Goal: Task Accomplishment & Management: Manage account settings

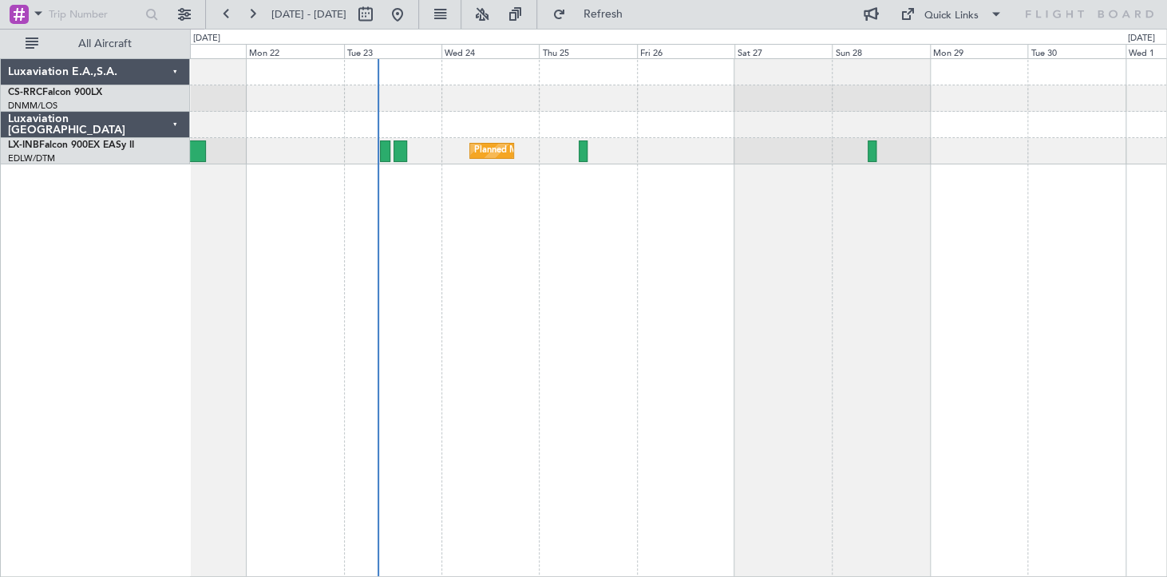
click at [613, 261] on div "Planned Maint [GEOGRAPHIC_DATA] ([GEOGRAPHIC_DATA]) Planned Maint [GEOGRAPHIC_D…" at bounding box center [678, 317] width 977 height 519
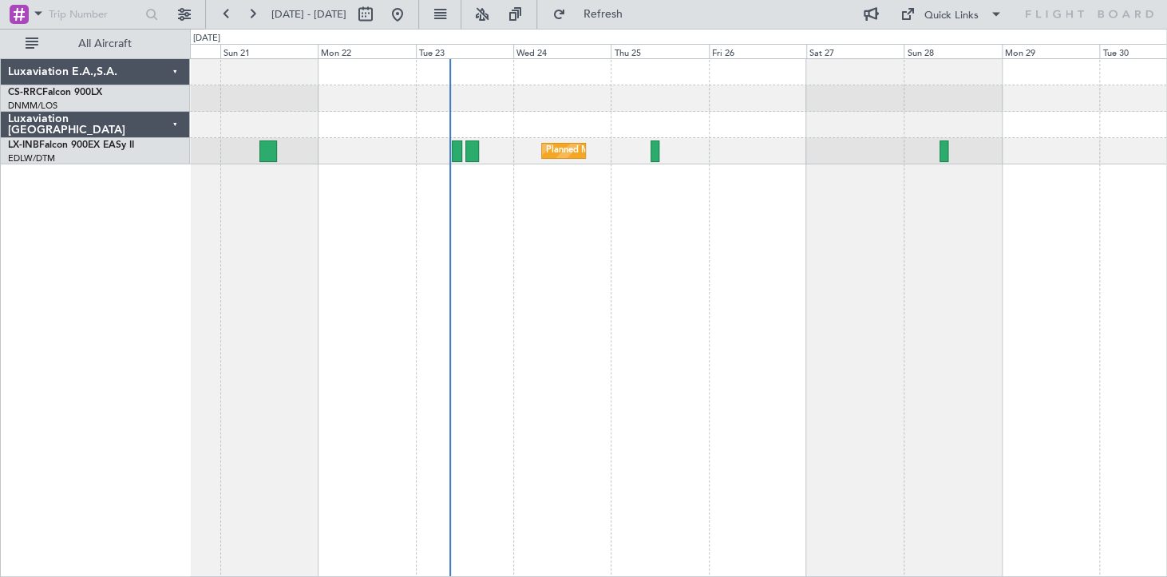
click at [661, 258] on div "Planned Maint [GEOGRAPHIC_DATA] ([GEOGRAPHIC_DATA]) Planned Maint [GEOGRAPHIC_D…" at bounding box center [678, 317] width 977 height 519
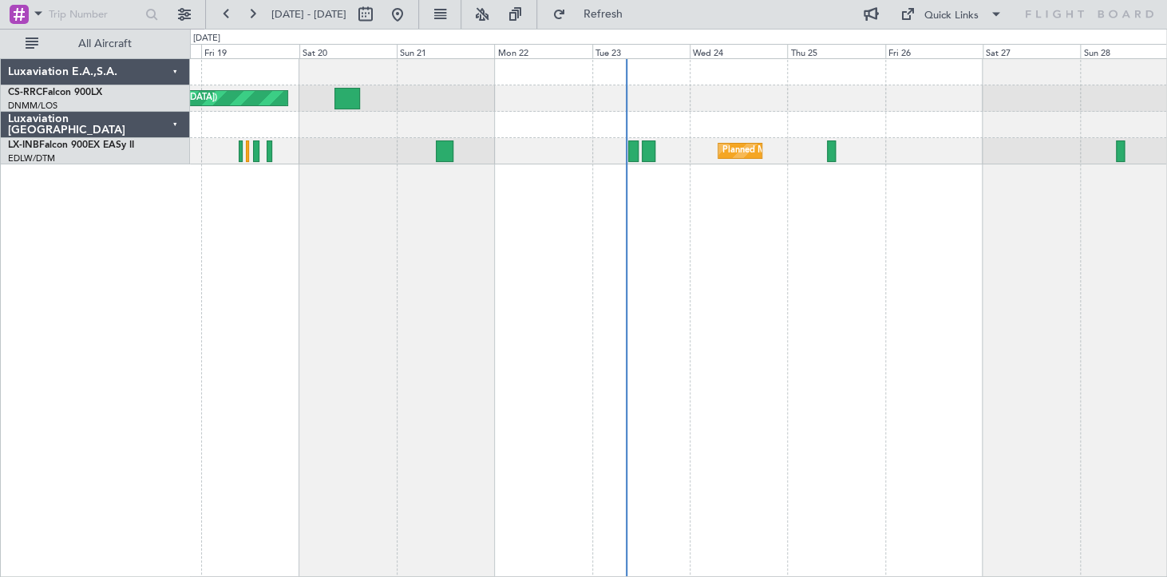
click at [825, 310] on div "Planned Maint [GEOGRAPHIC_DATA] ([GEOGRAPHIC_DATA]) Planned Maint [GEOGRAPHIC_D…" at bounding box center [678, 317] width 977 height 519
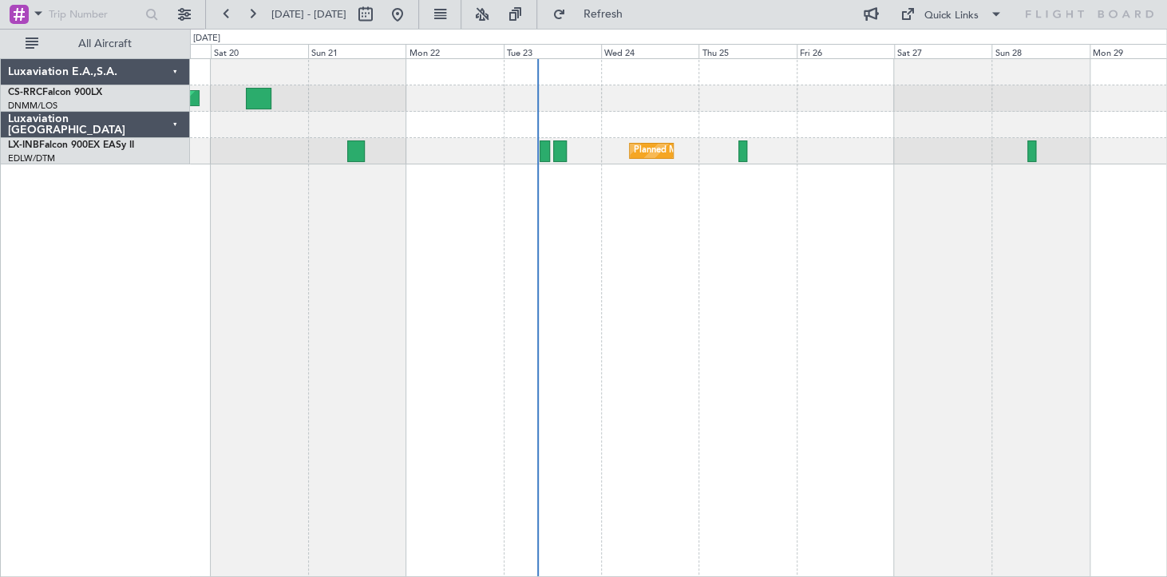
click at [734, 271] on div "Planned Maint [GEOGRAPHIC_DATA] ([GEOGRAPHIC_DATA]) Planned Maint [GEOGRAPHIC_D…" at bounding box center [678, 317] width 977 height 519
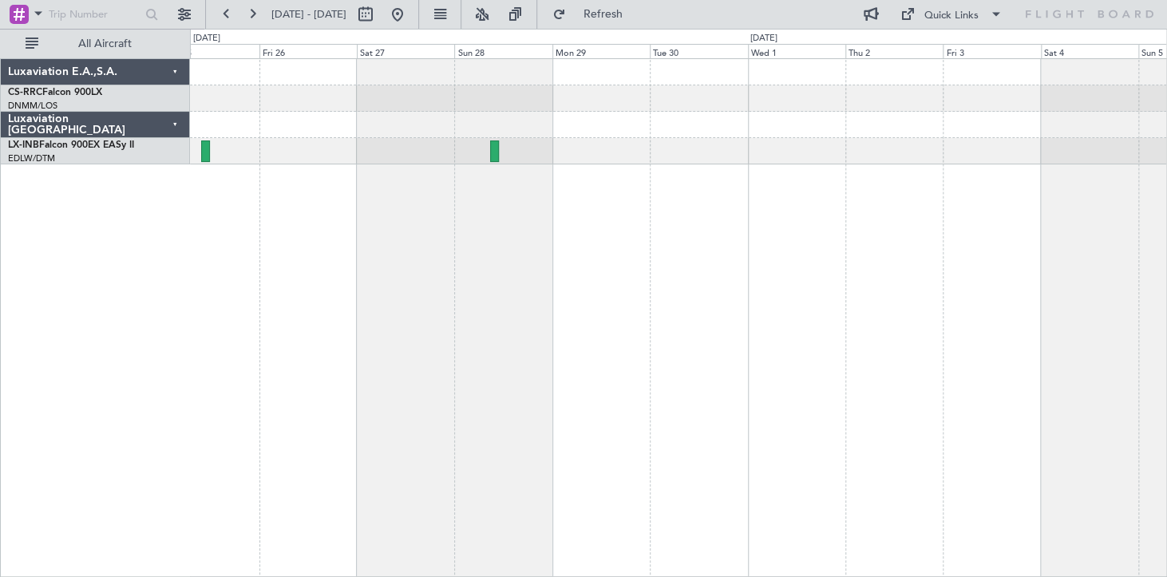
click at [403, 328] on div "Planned Maint [GEOGRAPHIC_DATA] ([GEOGRAPHIC_DATA])" at bounding box center [678, 317] width 977 height 519
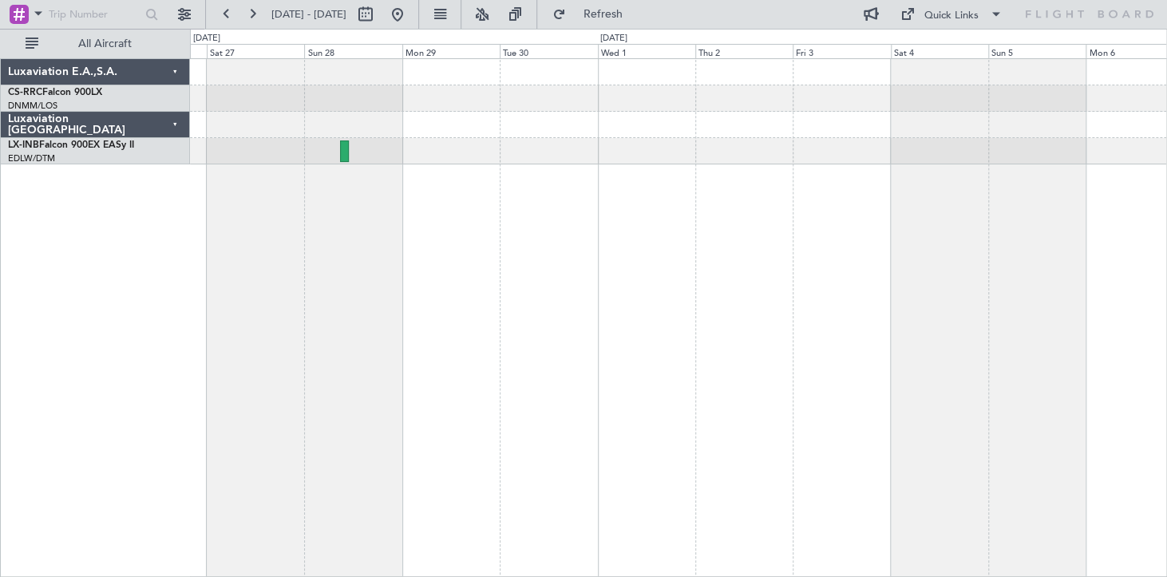
click at [1017, 357] on div "Planned Maint [GEOGRAPHIC_DATA] ([GEOGRAPHIC_DATA])" at bounding box center [678, 317] width 977 height 519
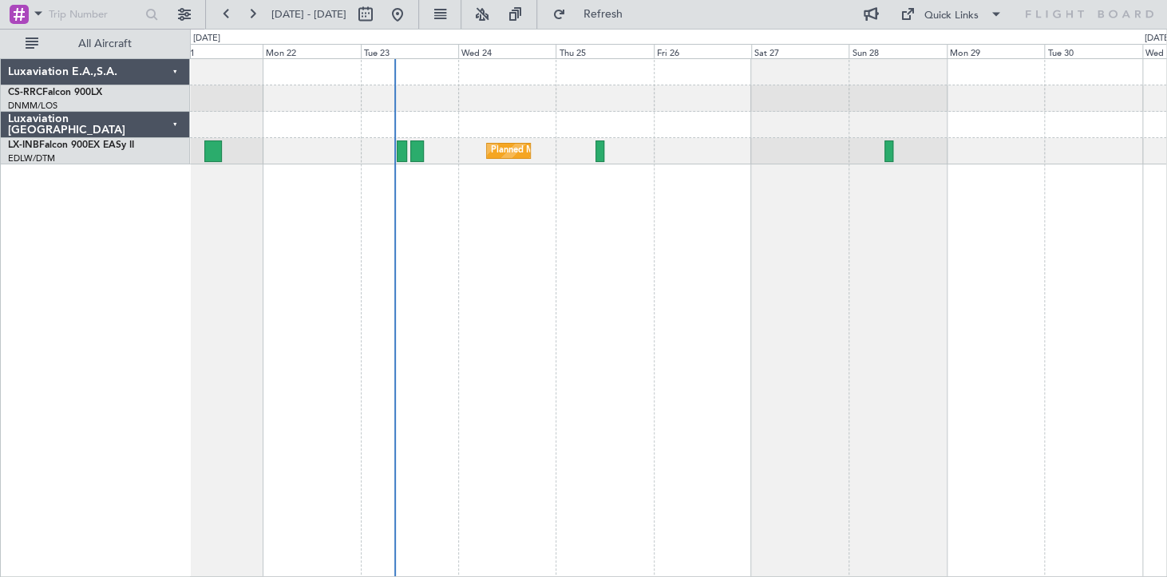
click at [799, 330] on div "Planned Maint [GEOGRAPHIC_DATA] ([GEOGRAPHIC_DATA]) Planned Maint [GEOGRAPHIC_D…" at bounding box center [678, 317] width 977 height 519
click at [176, 13] on button at bounding box center [185, 15] width 26 height 26
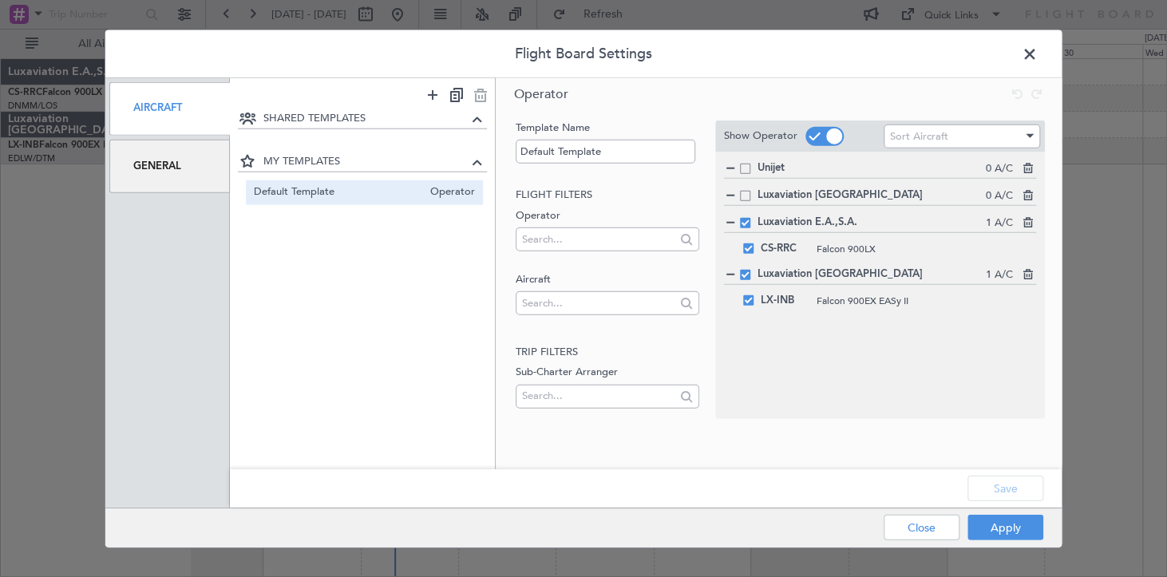
click at [144, 167] on div "General" at bounding box center [169, 165] width 121 height 53
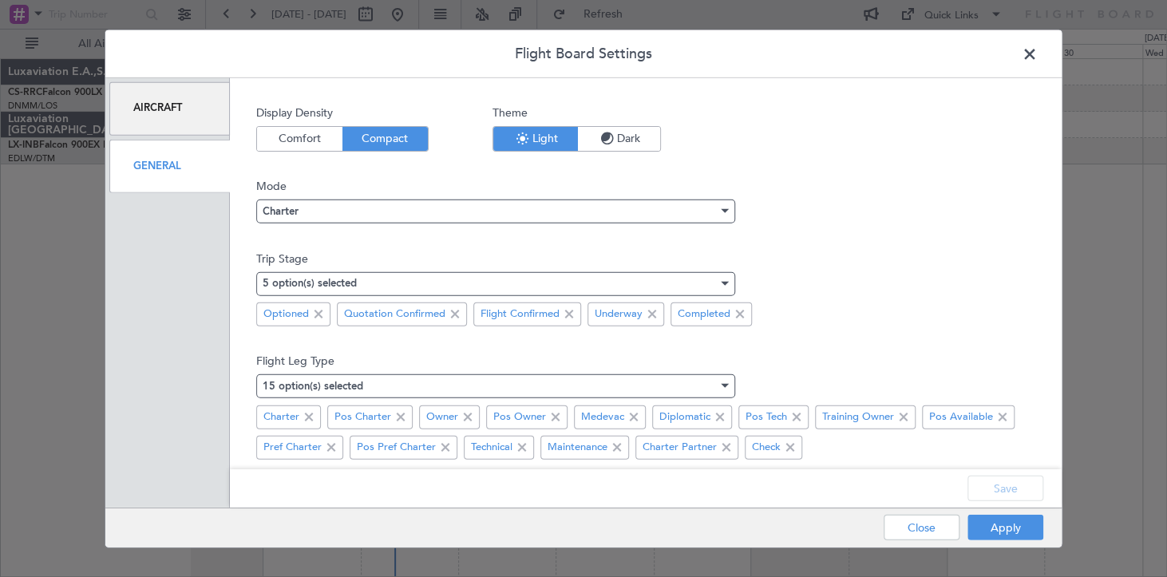
click at [617, 142] on span "Dark" at bounding box center [619, 138] width 82 height 24
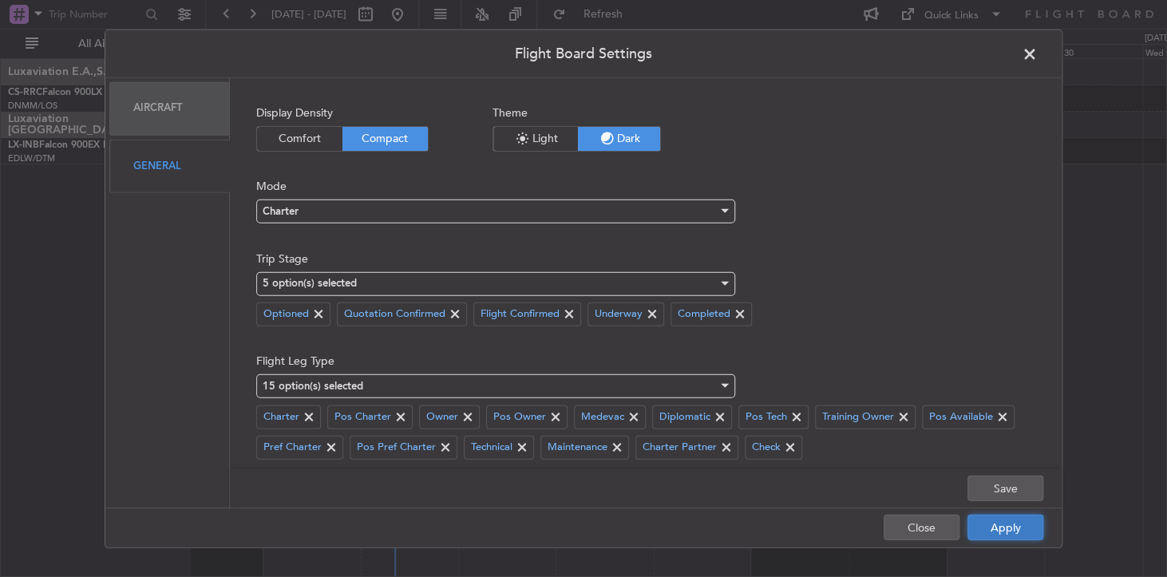
click at [1000, 527] on button "Apply" at bounding box center [1005, 528] width 76 height 26
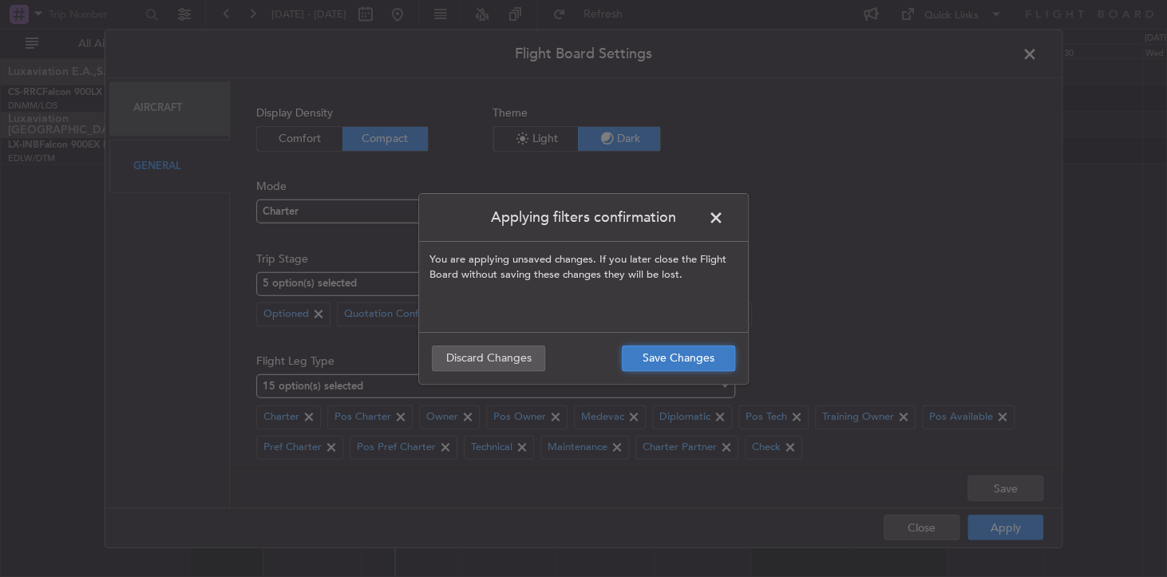
click at [668, 358] on button "Save Changes" at bounding box center [678, 359] width 113 height 26
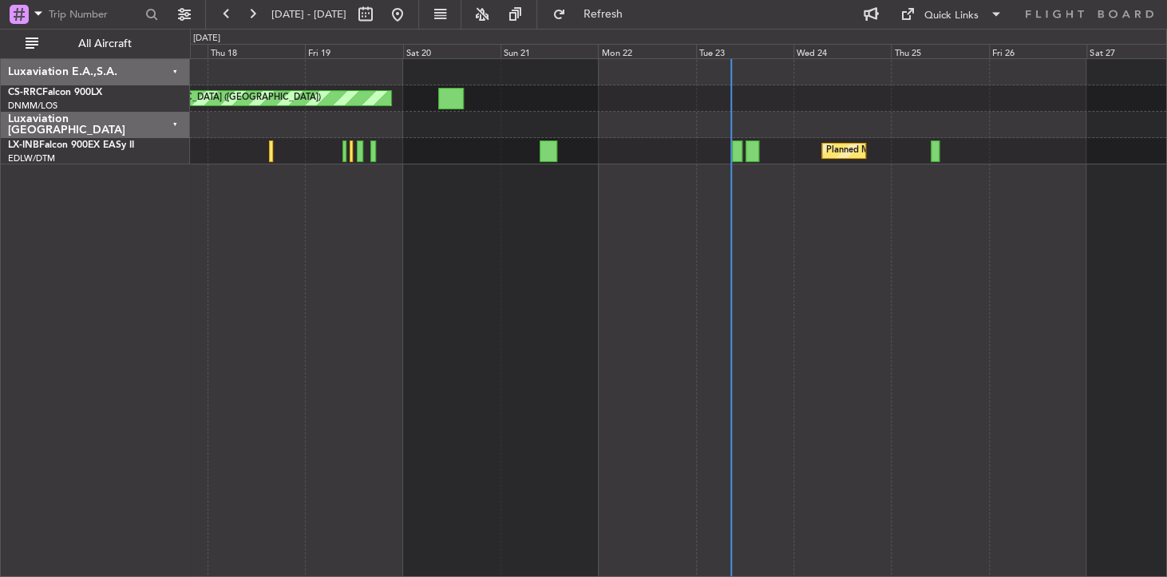
click at [1010, 298] on div "Planned Maint [GEOGRAPHIC_DATA] ([GEOGRAPHIC_DATA]) Planned Maint [GEOGRAPHIC_D…" at bounding box center [678, 317] width 977 height 519
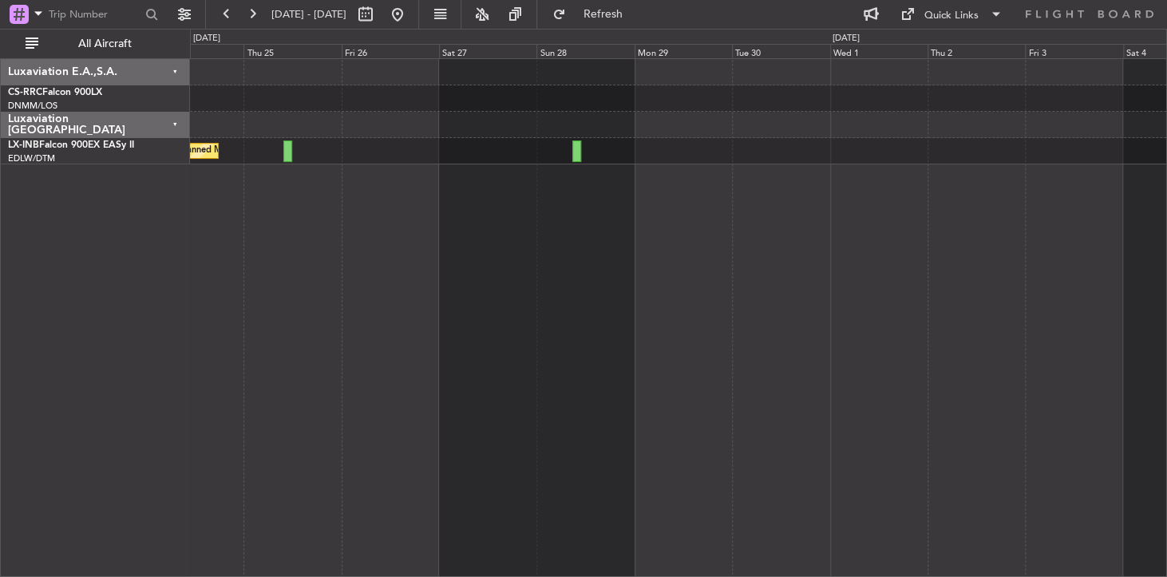
click at [292, 259] on div "Planned Maint [GEOGRAPHIC_DATA] ([GEOGRAPHIC_DATA])" at bounding box center [678, 317] width 977 height 519
